Goal: Task Accomplishment & Management: Manage account settings

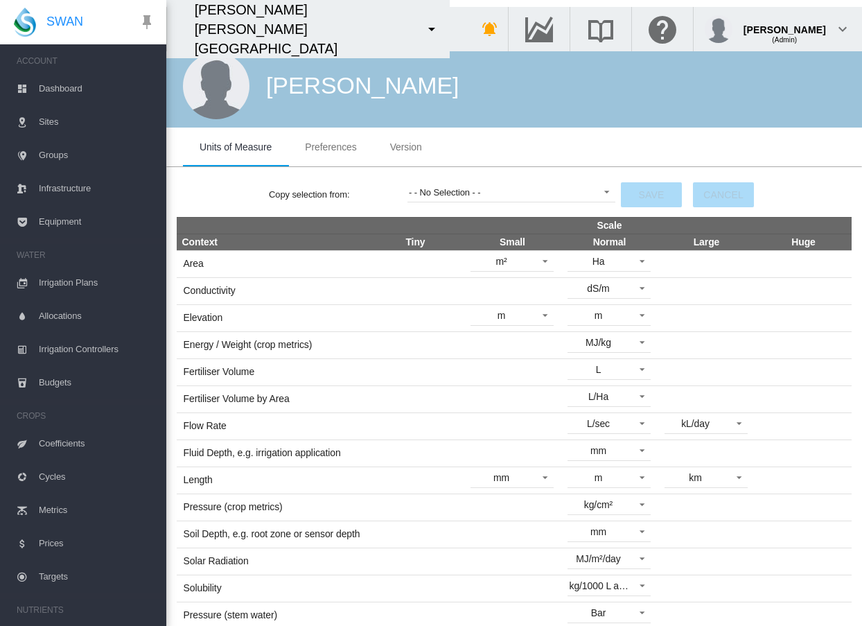
click at [352, 143] on span "Preferences" at bounding box center [330, 146] width 51 height 11
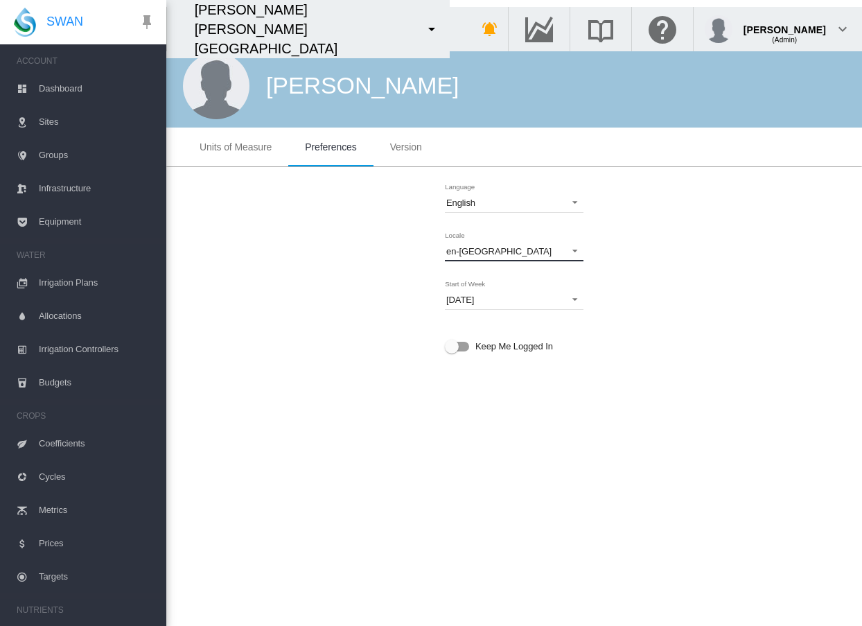
click at [503, 256] on span "en-[GEOGRAPHIC_DATA]" at bounding box center [503, 251] width 114 height 12
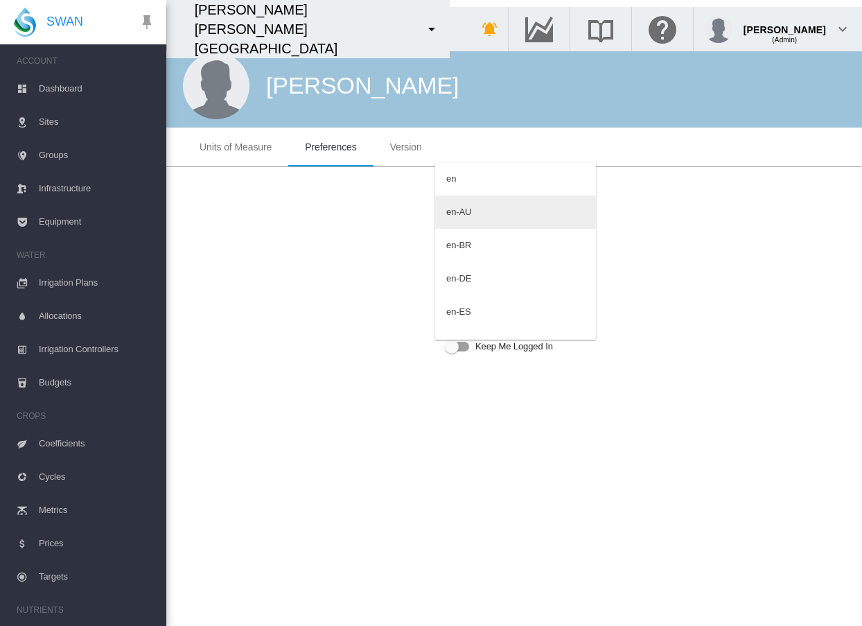
click at [485, 218] on md-option "en-AU" at bounding box center [515, 211] width 161 height 33
click at [418, 148] on span "Version" at bounding box center [406, 146] width 32 height 11
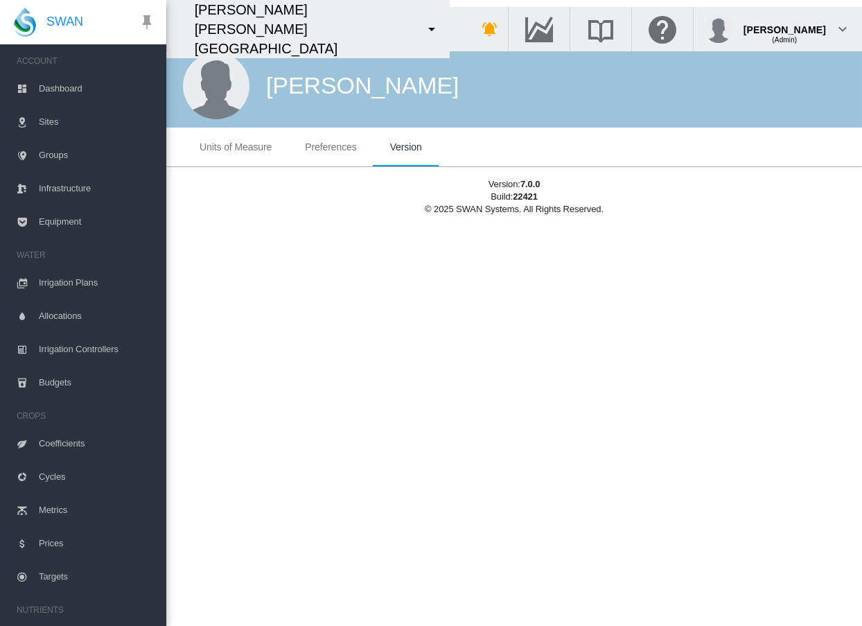
click at [355, 150] on span "Preferences" at bounding box center [330, 146] width 51 height 11
click at [344, 150] on span "Preferences" at bounding box center [330, 146] width 51 height 11
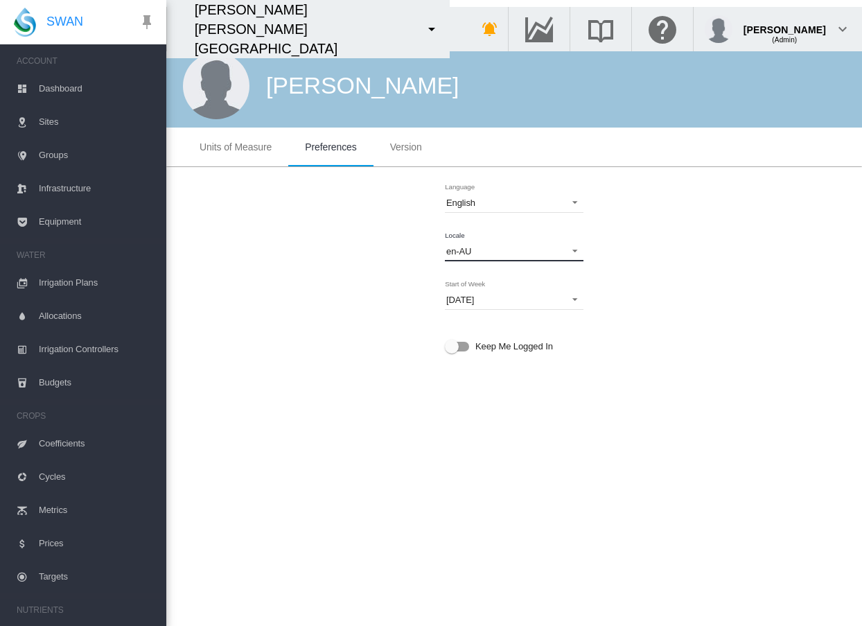
click at [509, 247] on span "en-AU" at bounding box center [503, 251] width 114 height 12
click at [806, 283] on md-backdrop at bounding box center [431, 313] width 862 height 626
click at [502, 248] on span "en-AU" at bounding box center [503, 251] width 114 height 12
click at [718, 276] on md-backdrop at bounding box center [431, 313] width 862 height 626
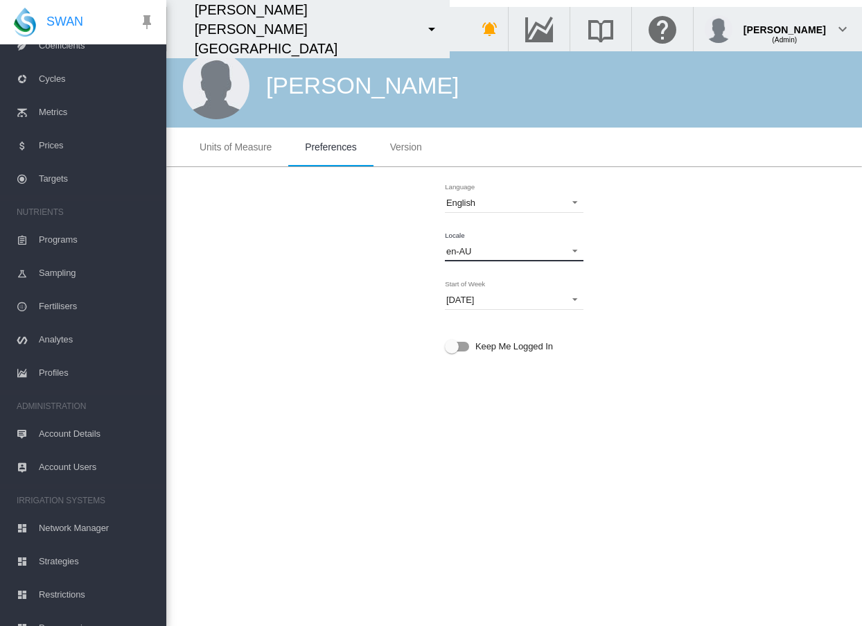
scroll to position [416, 0]
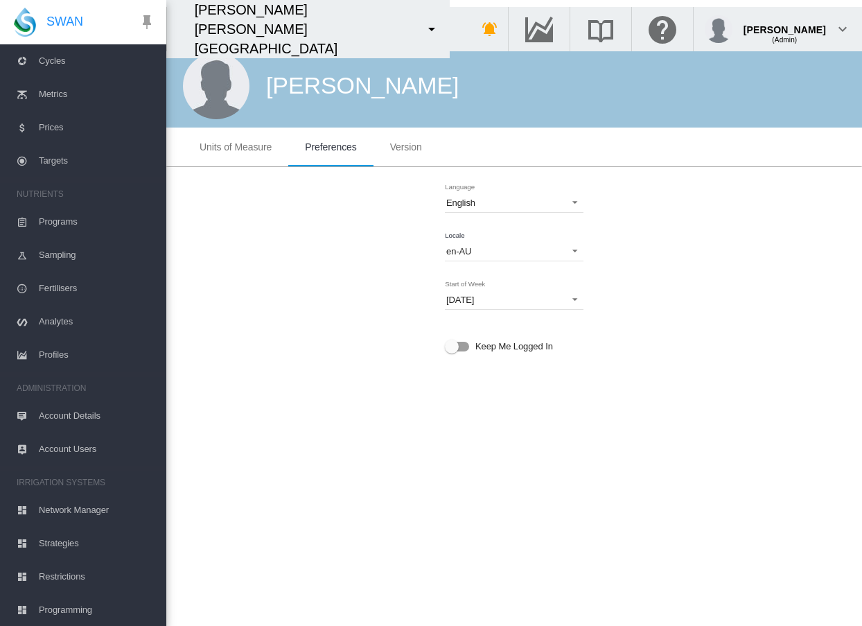
click at [78, 507] on span "Network Manager" at bounding box center [97, 509] width 116 height 33
